Goal: Task Accomplishment & Management: Manage account settings

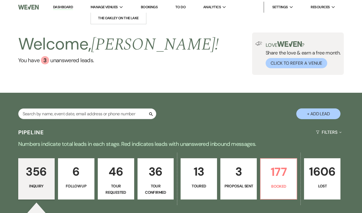
click at [107, 8] on span "Manage Venues" at bounding box center [103, 7] width 27 height 6
click at [108, 19] on li "The Oakley on the Lake" at bounding box center [118, 18] width 50 height 6
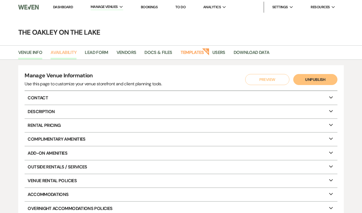
click at [62, 50] on link "Availability" at bounding box center [63, 54] width 26 height 10
select select "2"
select select "2026"
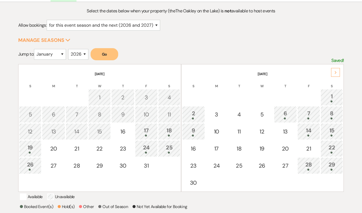
scroll to position [59, 0]
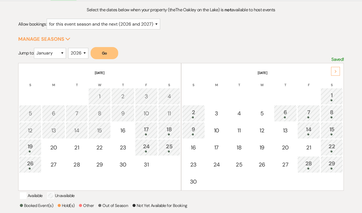
click at [330, 98] on div "1" at bounding box center [331, 96] width 17 height 10
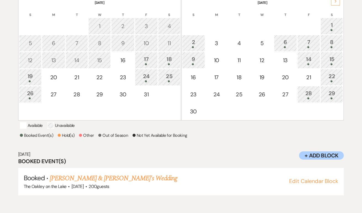
click at [332, 46] on div "8" at bounding box center [331, 43] width 17 height 10
click at [331, 58] on div "15" at bounding box center [331, 60] width 17 height 10
click at [332, 73] on div "22" at bounding box center [331, 77] width 17 height 10
click at [332, 97] on div "29" at bounding box center [331, 94] width 17 height 10
click at [312, 94] on div "28" at bounding box center [308, 94] width 17 height 10
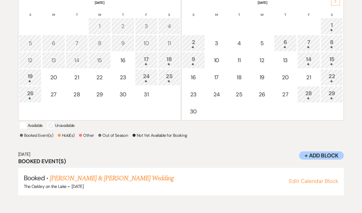
click at [310, 58] on div "14" at bounding box center [308, 60] width 17 height 10
click at [310, 39] on div "7" at bounding box center [308, 43] width 17 height 10
click at [286, 46] on div "6" at bounding box center [285, 43] width 17 height 10
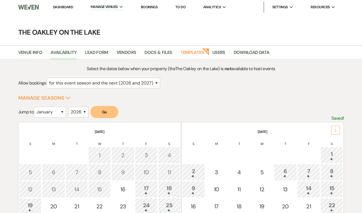
scroll to position [0, 0]
